Goal: Information Seeking & Learning: Understand process/instructions

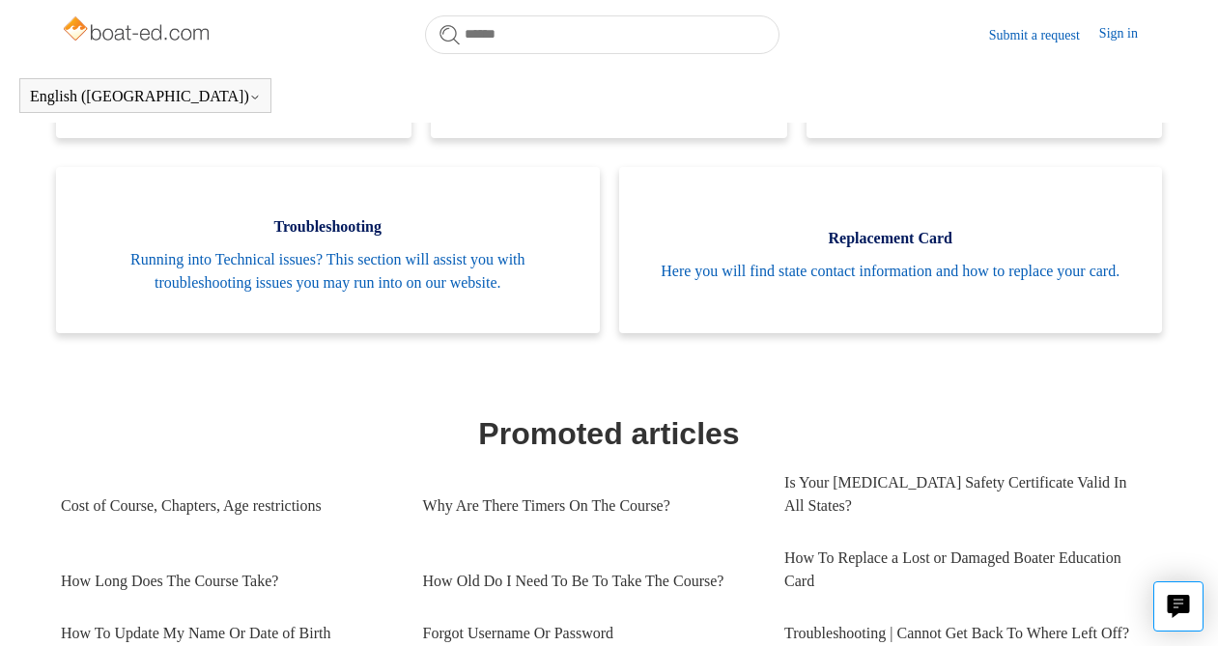
scroll to position [557, 0]
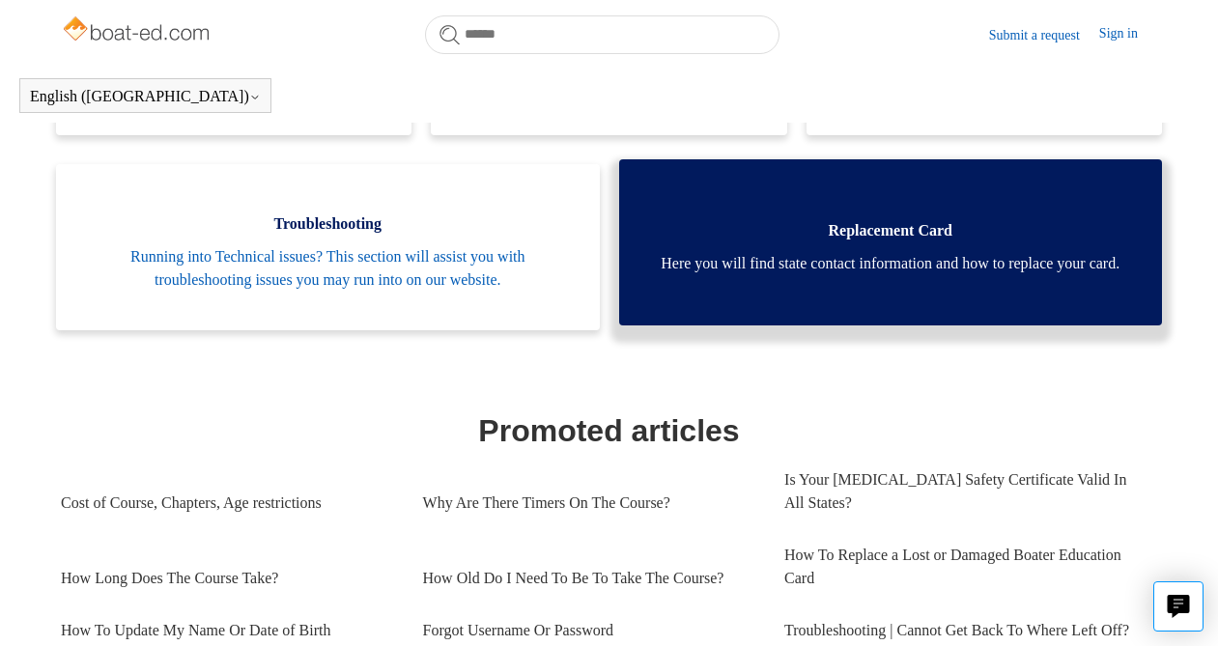
click at [833, 252] on span "Here you will find state contact information and how to replace your card." at bounding box center [890, 263] width 485 height 23
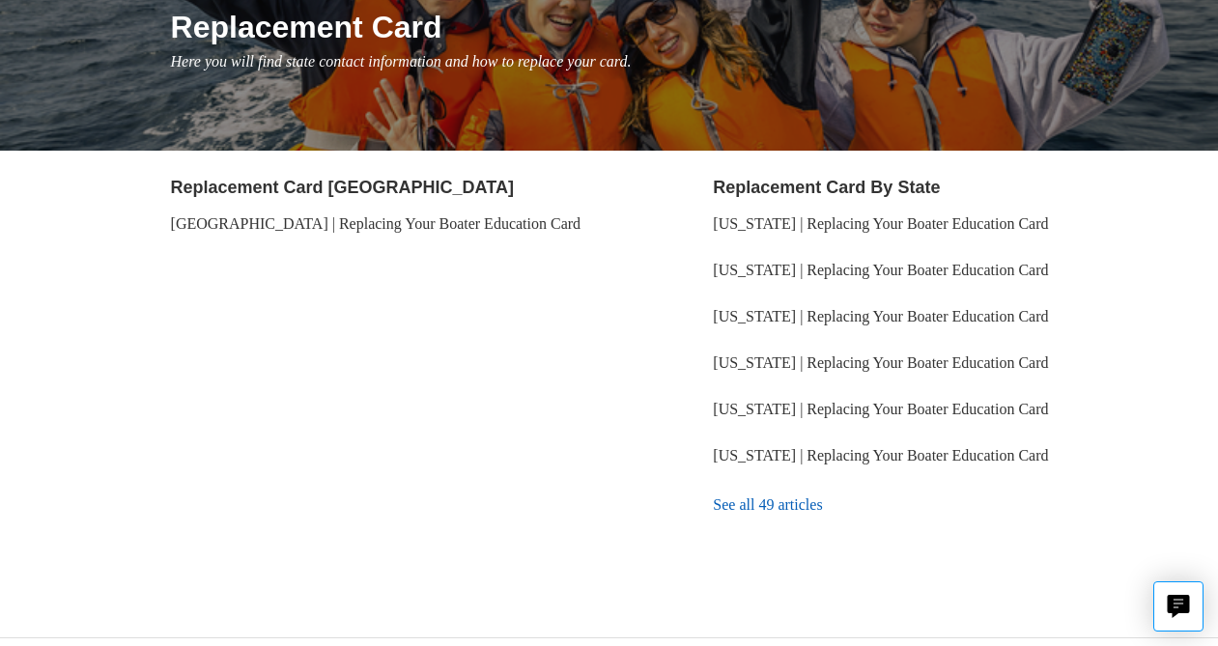
scroll to position [252, 0]
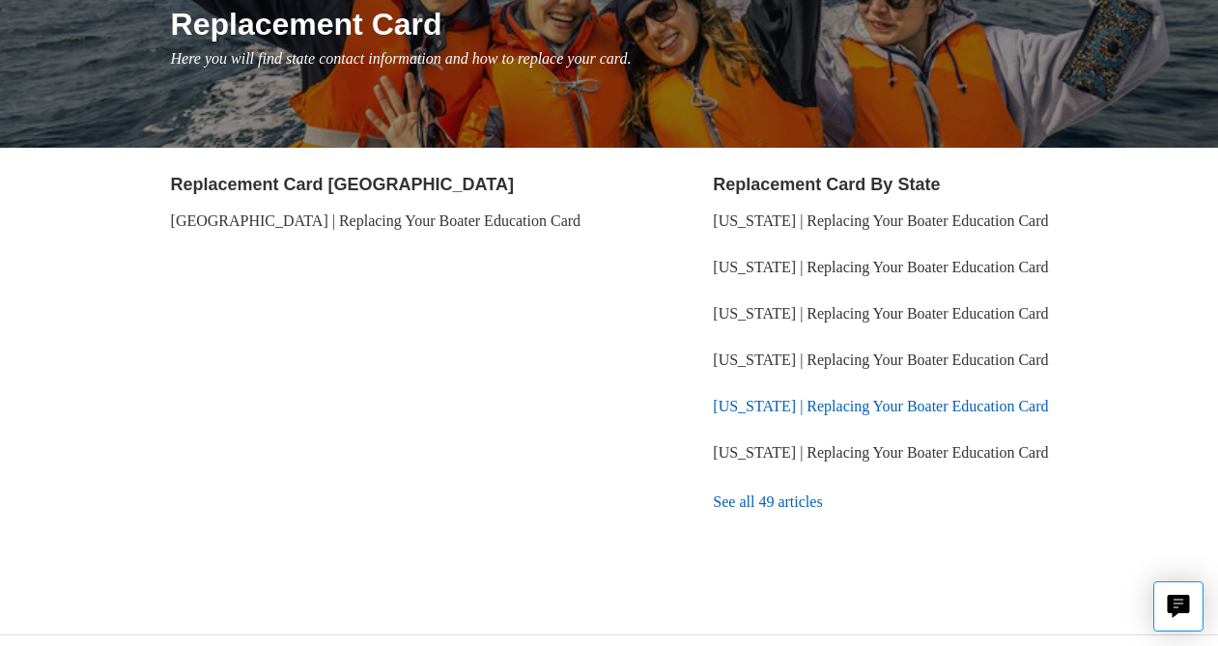
click at [754, 405] on link "Virginia | Replacing Your Boater Education Card" at bounding box center [880, 406] width 335 height 16
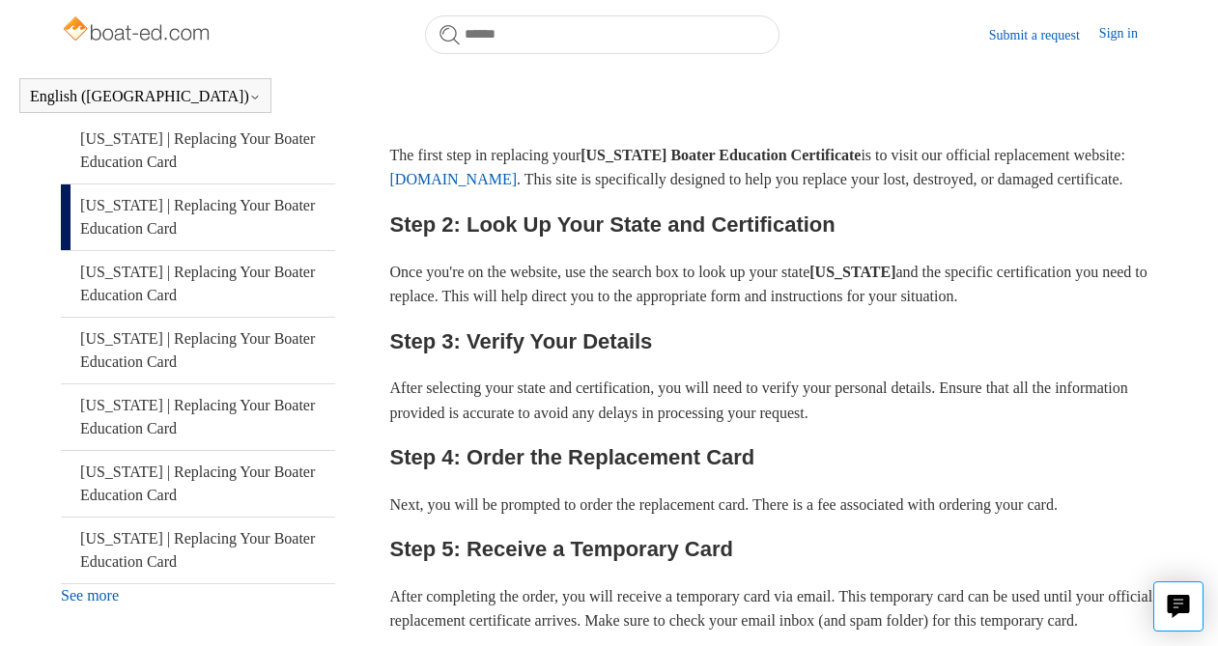
scroll to position [396, 0]
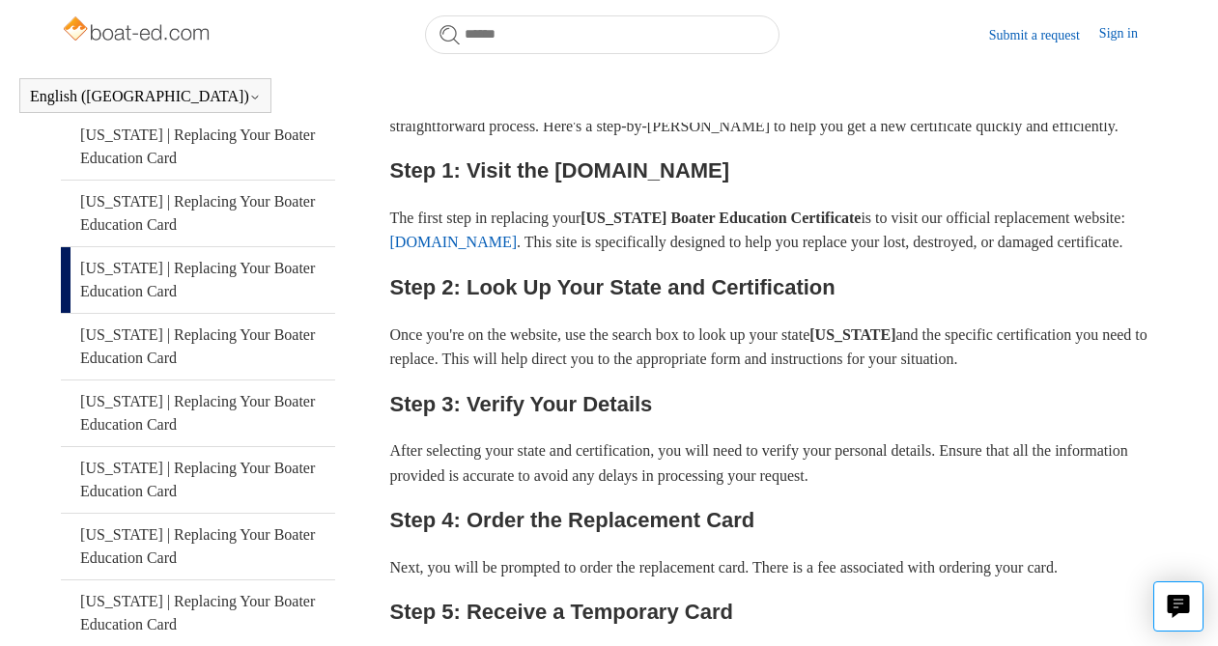
click at [518, 246] on link "[DOMAIN_NAME]" at bounding box center [454, 242] width 128 height 16
